Goal: Register for event/course

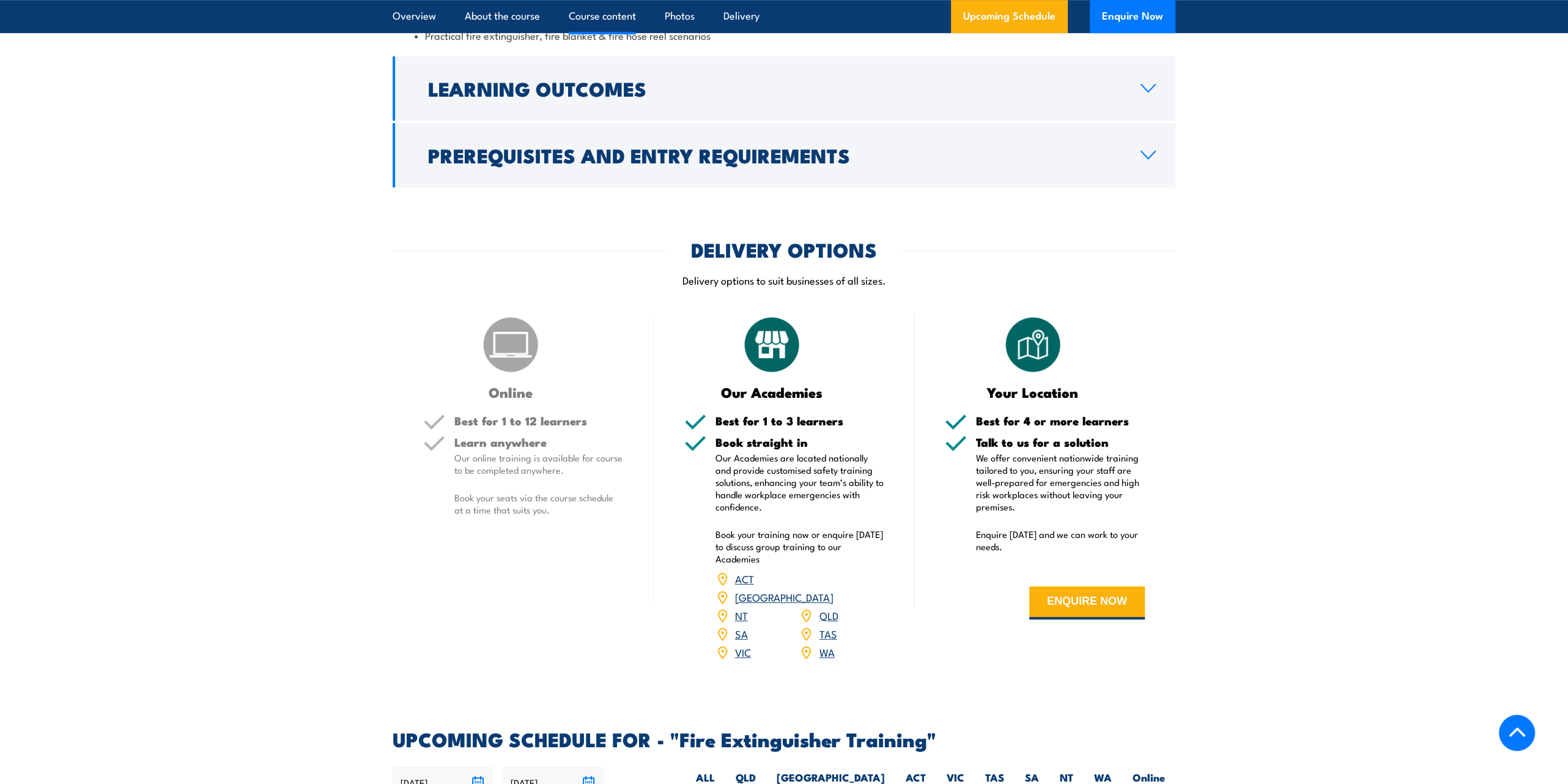
scroll to position [1345, 0]
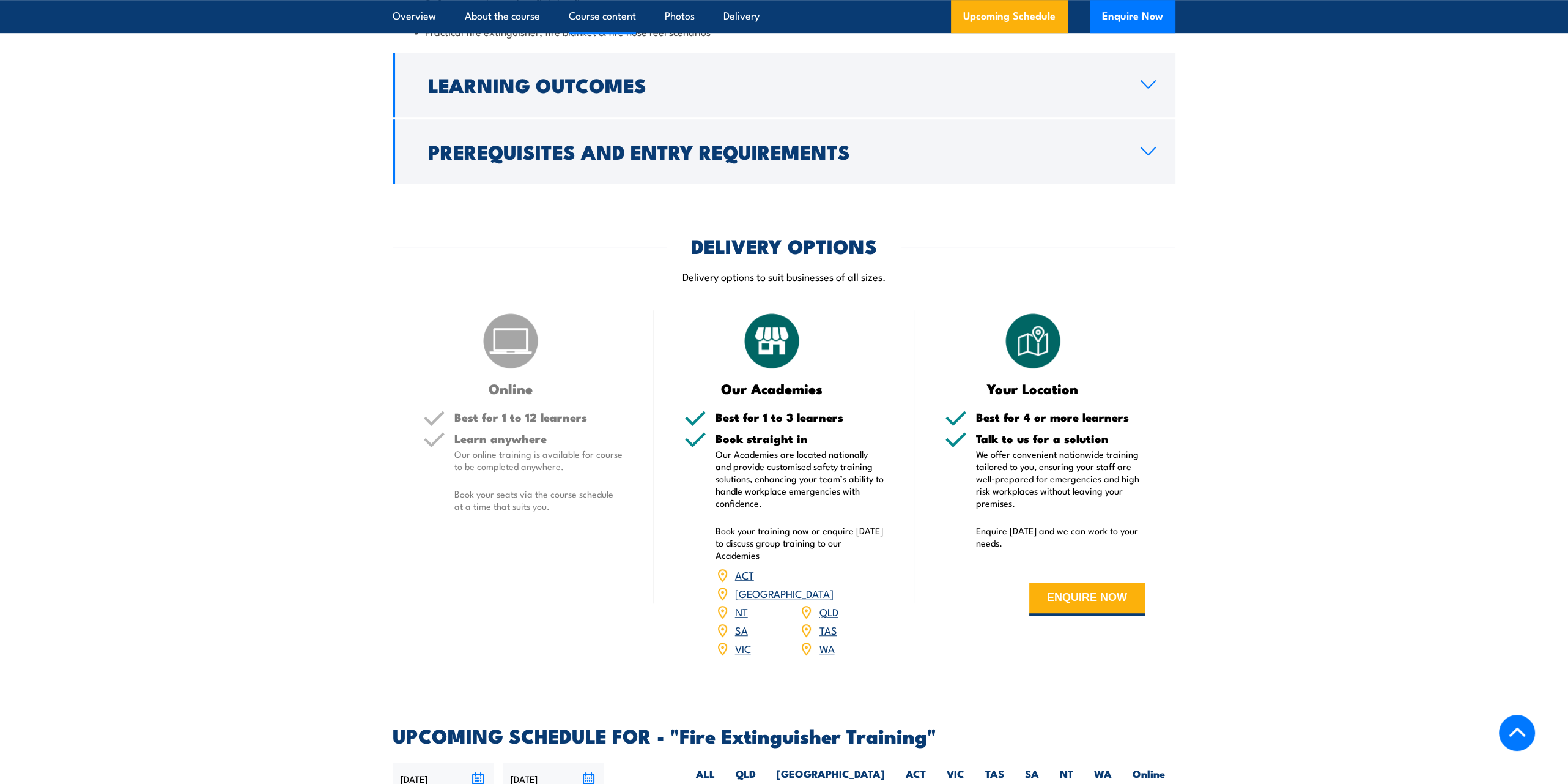
click at [487, 436] on h5 "Learn anywhere" at bounding box center [538, 438] width 168 height 11
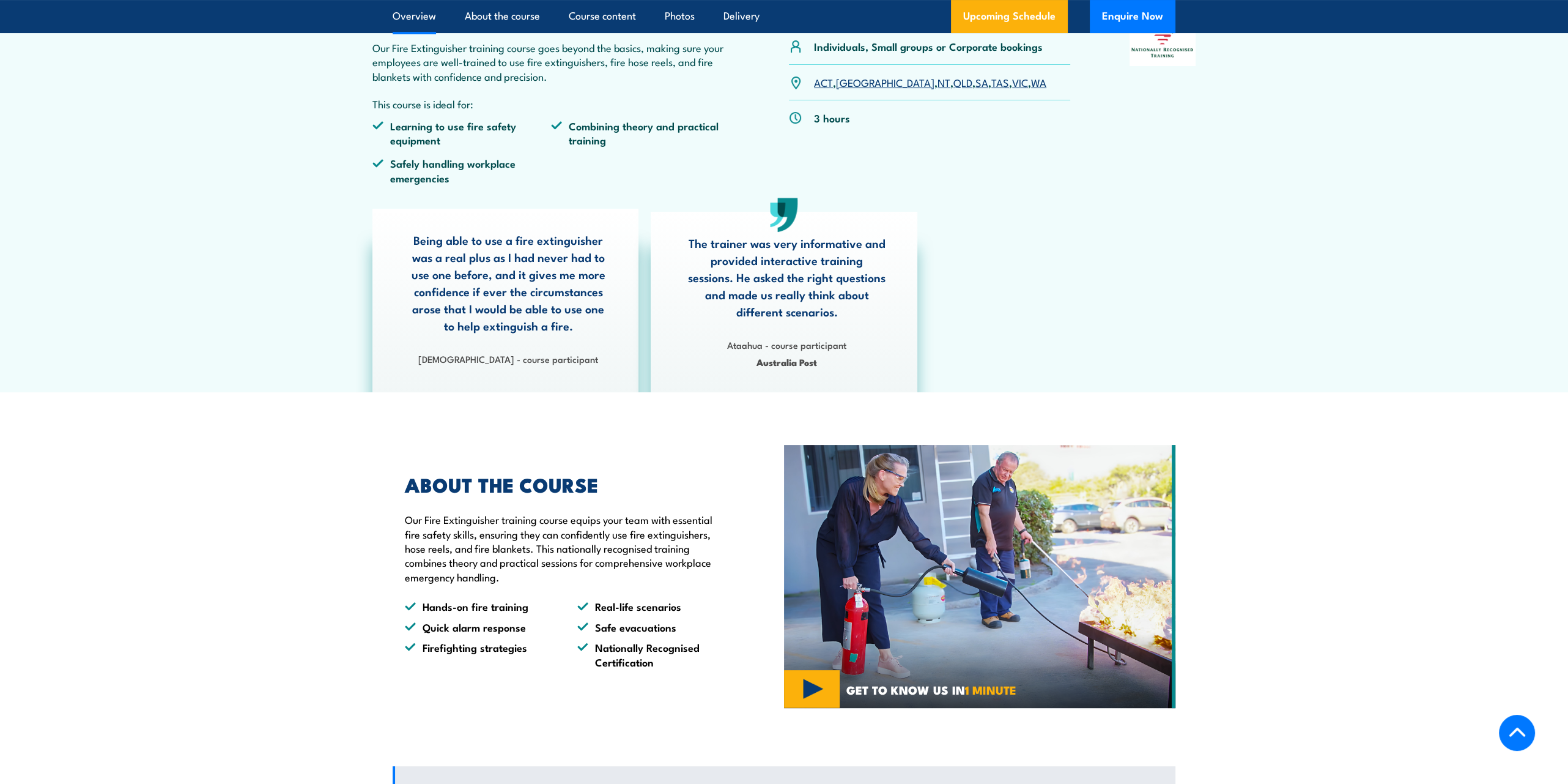
scroll to position [0, 0]
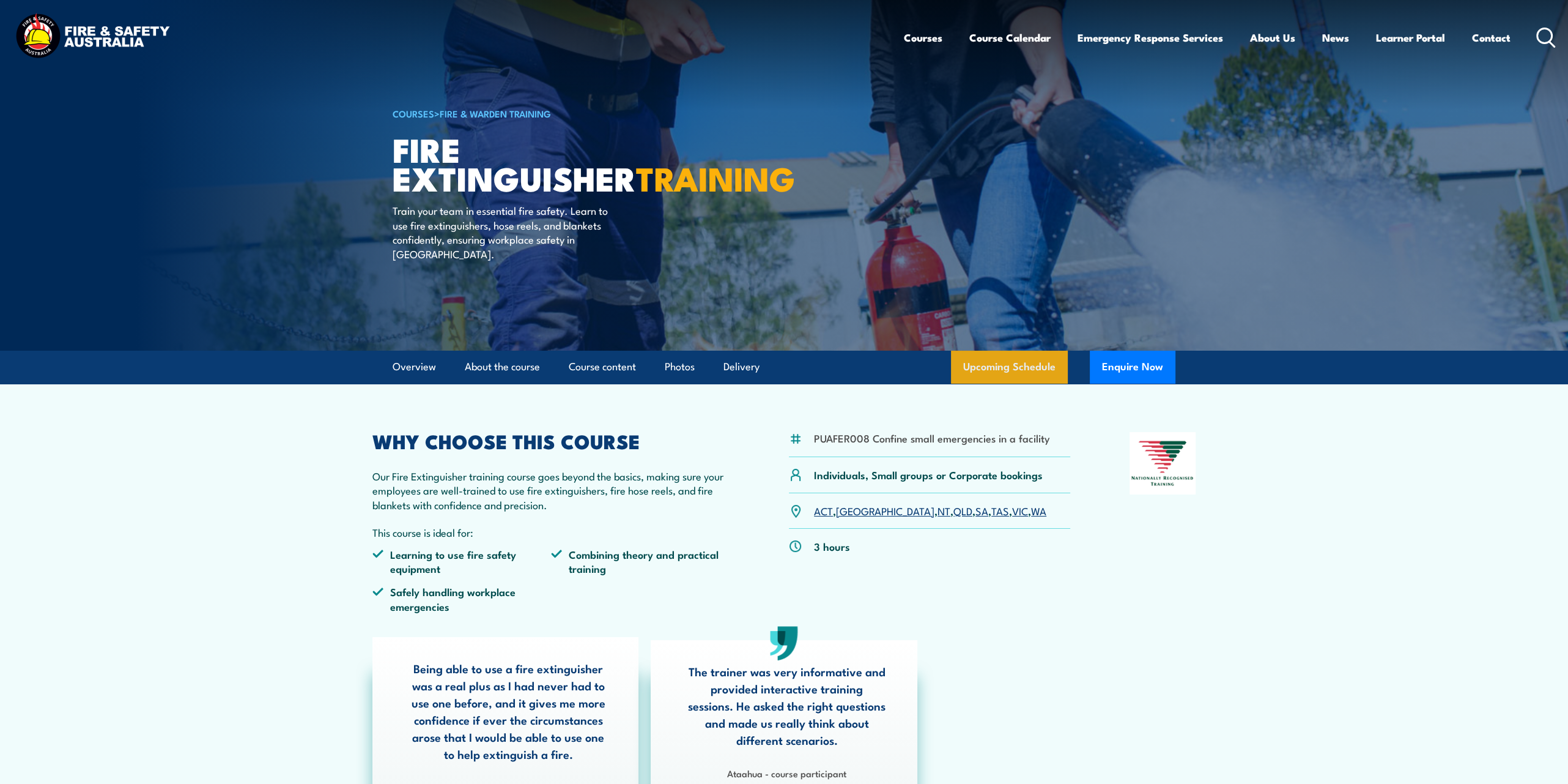
click at [1004, 366] on link "Upcoming Schedule" at bounding box center [1009, 367] width 117 height 33
